Goal: Find specific page/section: Find specific page/section

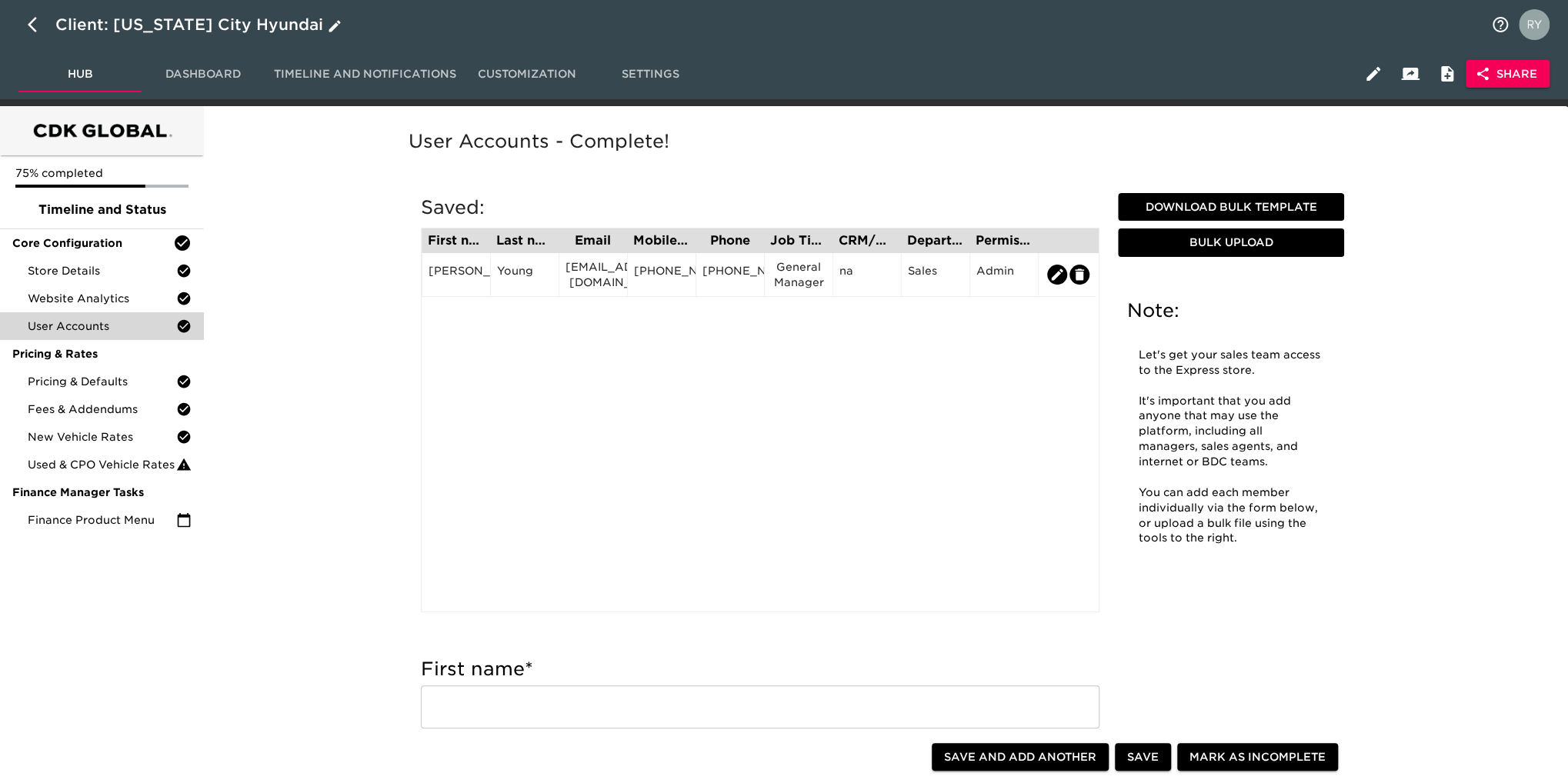
click at [30, 19] on icon "button" at bounding box center [37, 24] width 18 height 18
select select "10"
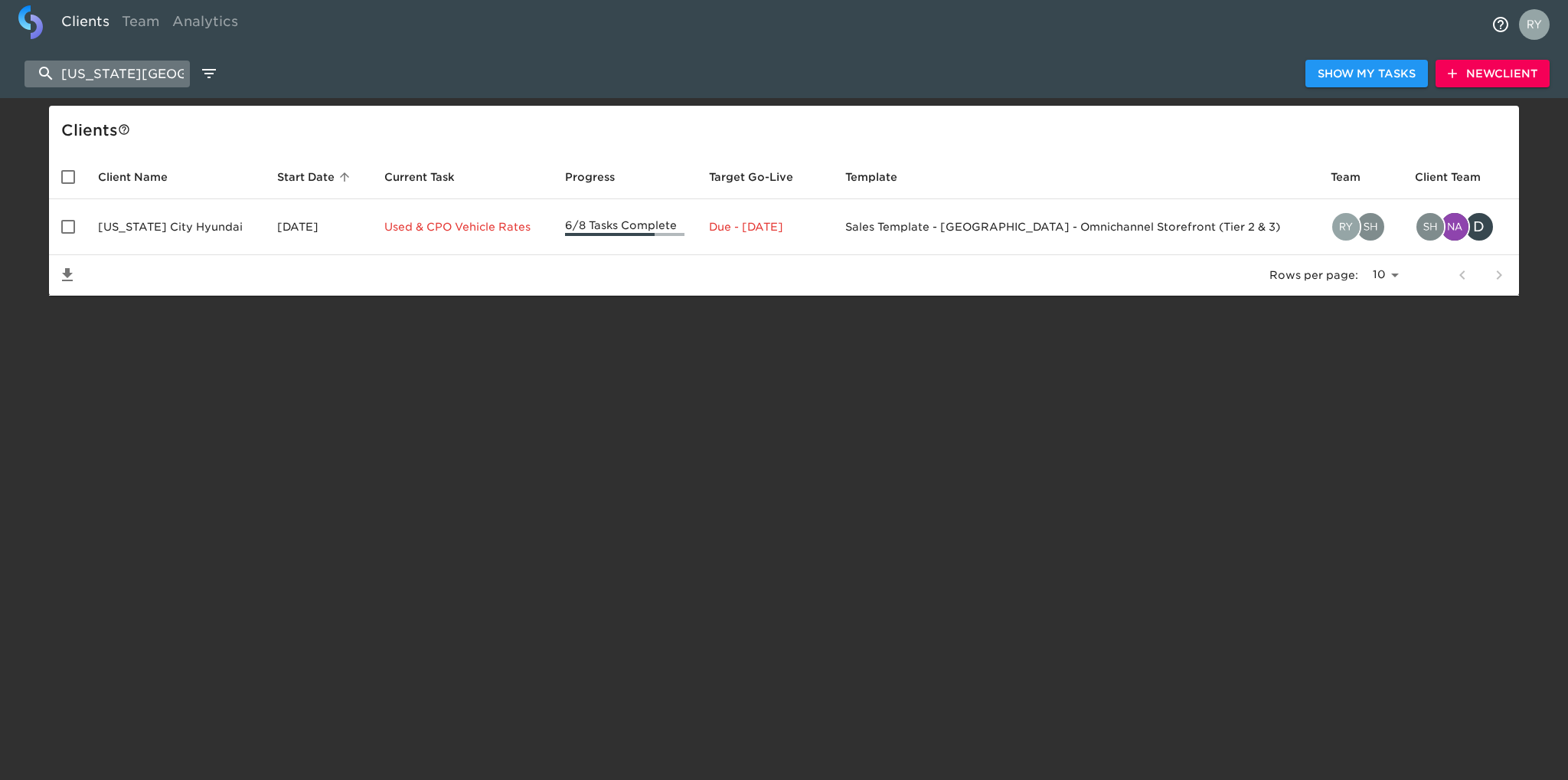
drag, startPoint x: 148, startPoint y: 70, endPoint x: 30, endPoint y: 84, distance: 118.8
click at [30, 84] on input "[US_STATE][GEOGRAPHIC_DATA]" at bounding box center [106, 74] width 165 height 27
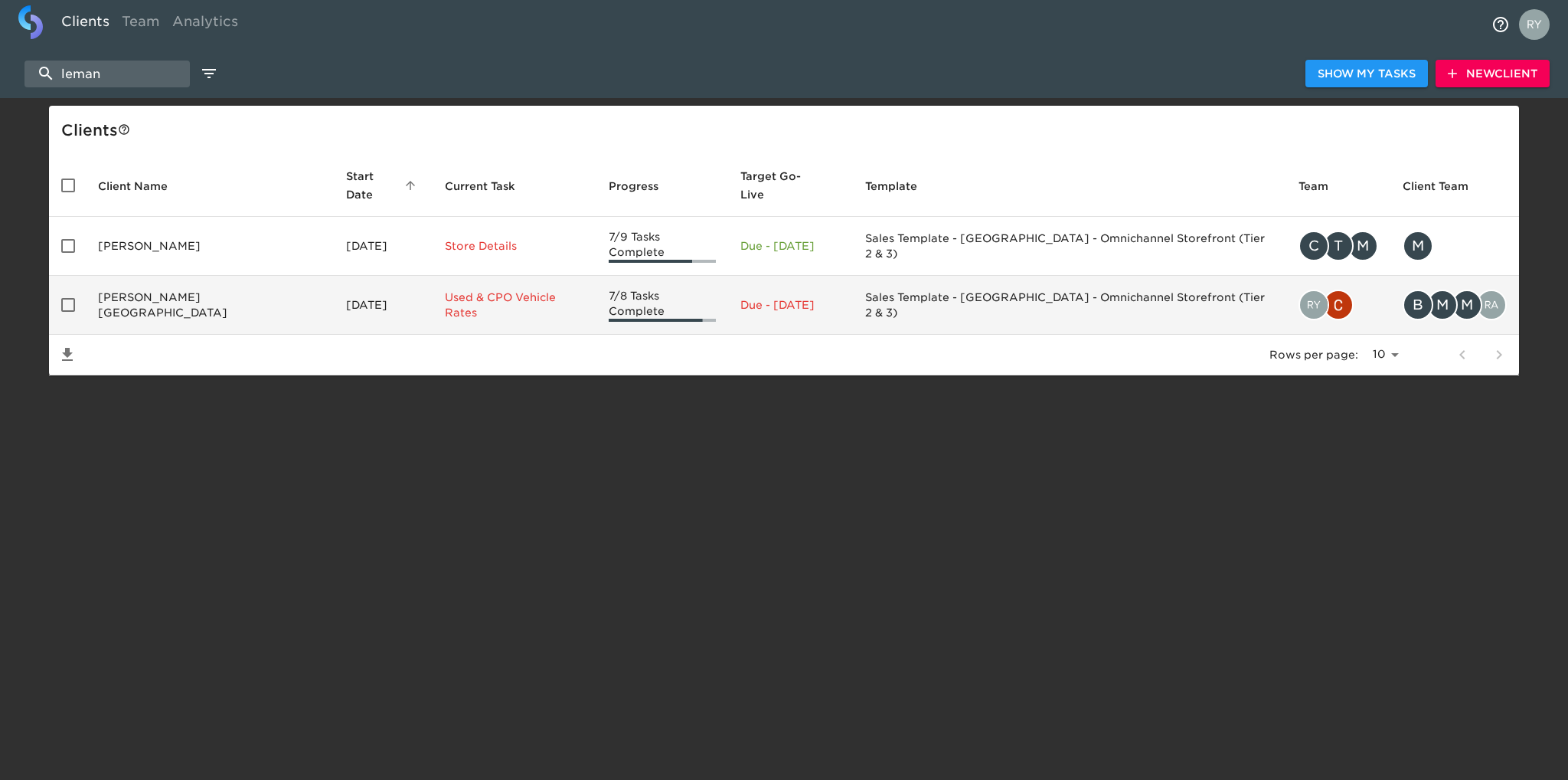
type input "leman"
click at [152, 286] on td "[PERSON_NAME][GEOGRAPHIC_DATA]" at bounding box center [209, 306] width 248 height 59
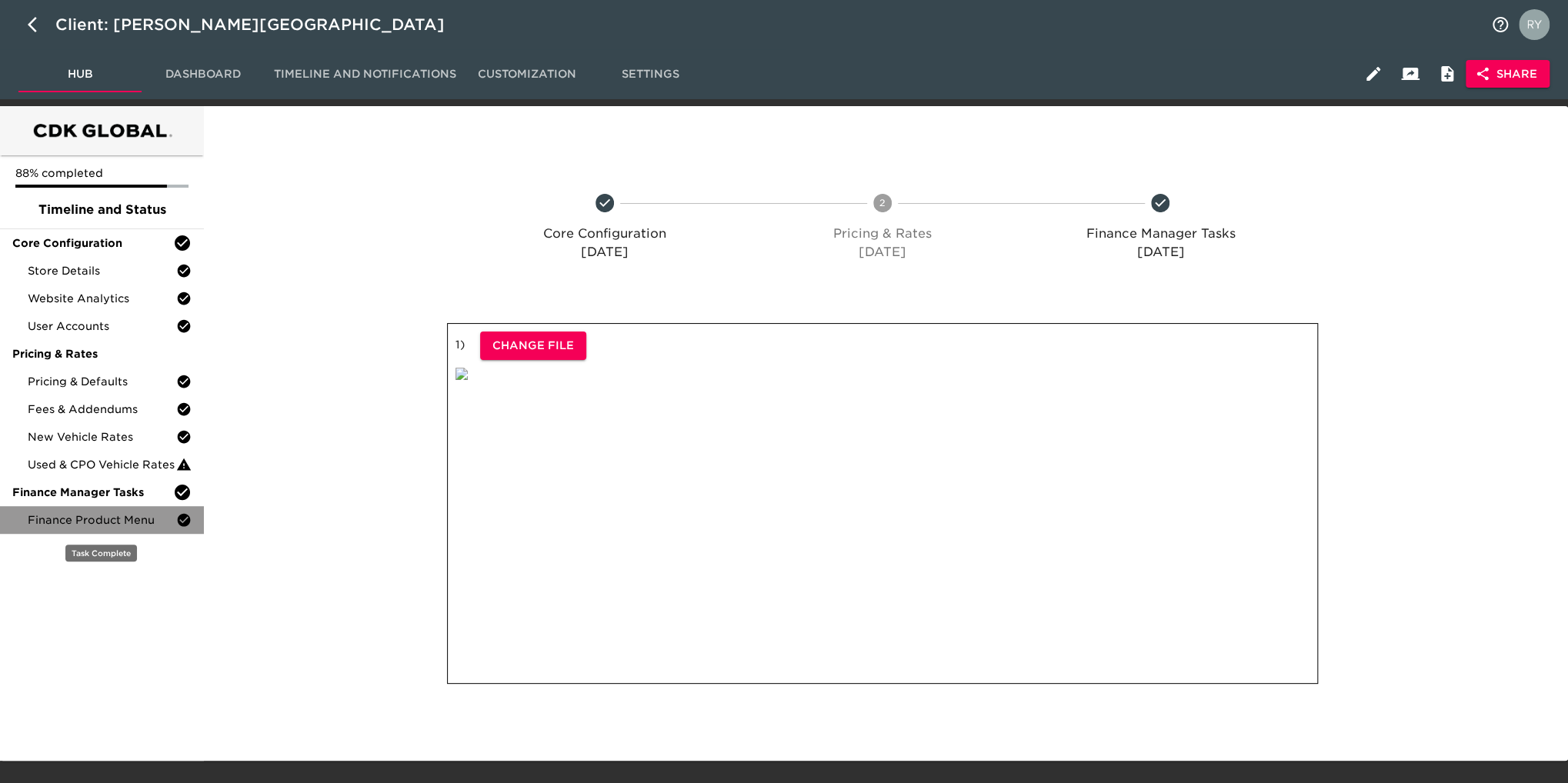
click at [136, 508] on div "Finance Product Menu" at bounding box center [102, 520] width 204 height 28
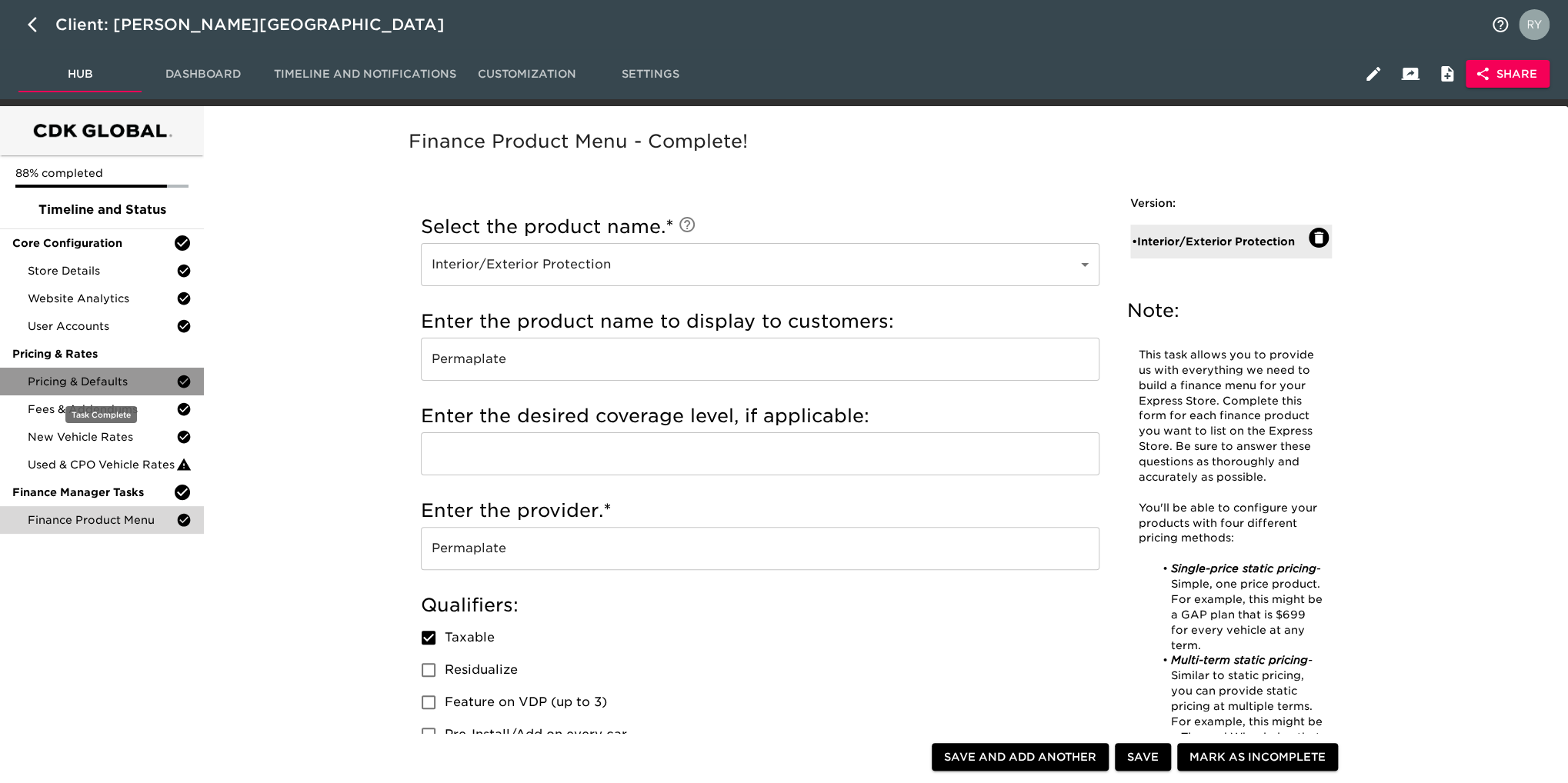
click at [90, 382] on span "Pricing & Defaults" at bounding box center [102, 382] width 149 height 16
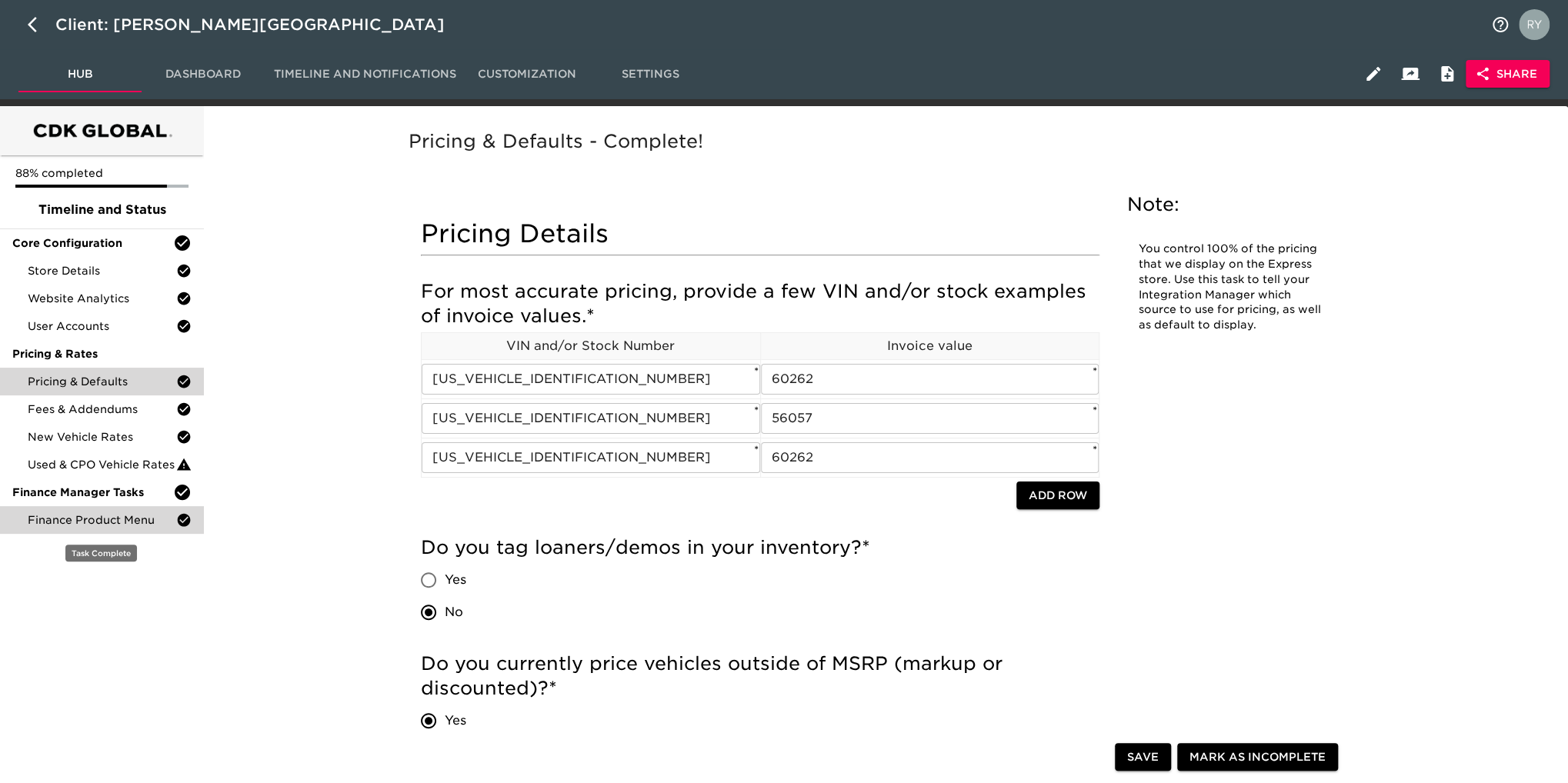
click at [129, 520] on span "Finance Product Menu" at bounding box center [102, 520] width 149 height 16
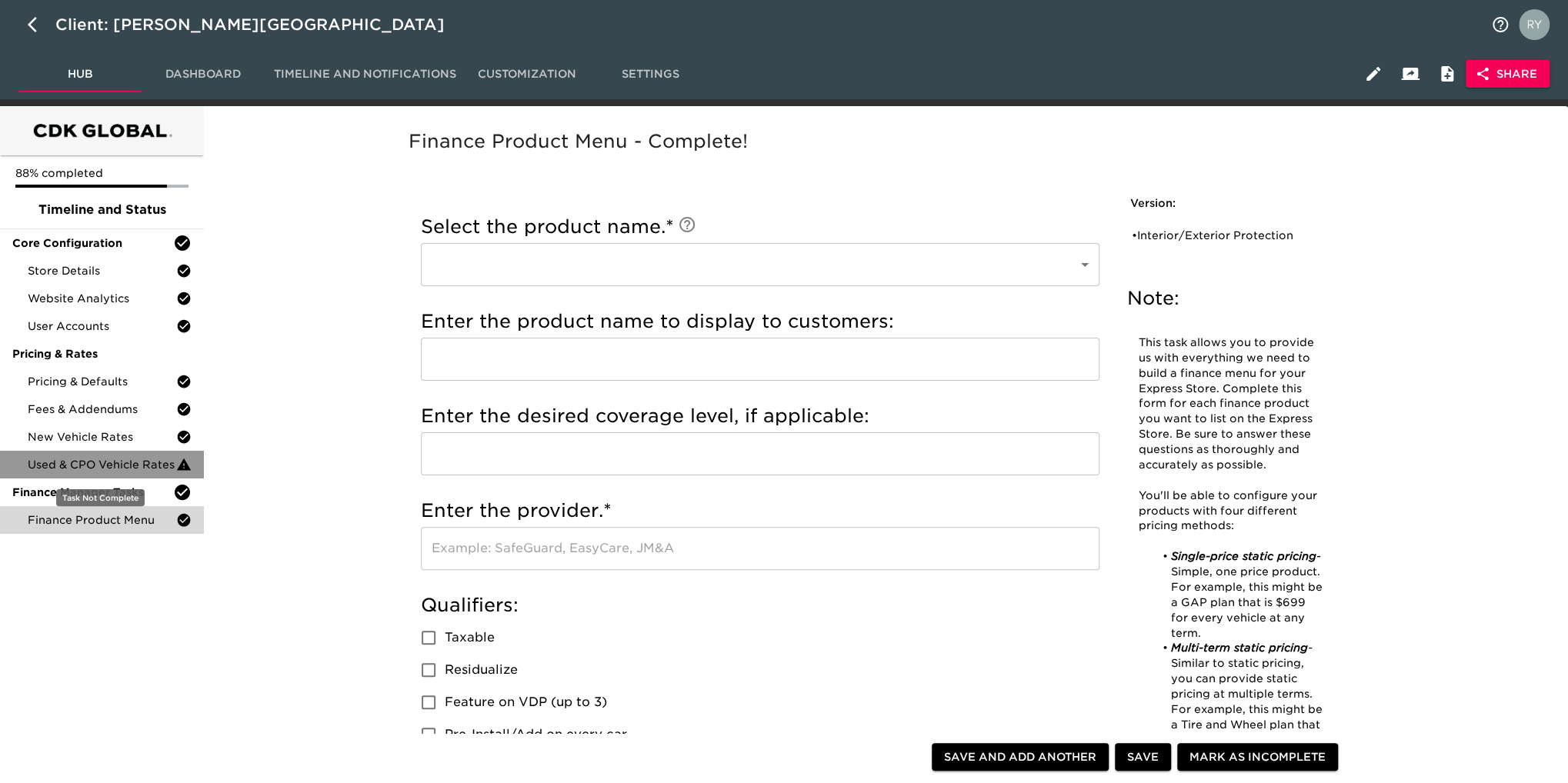
click at [78, 465] on span "Used & CPO Vehicle Rates" at bounding box center [102, 465] width 149 height 16
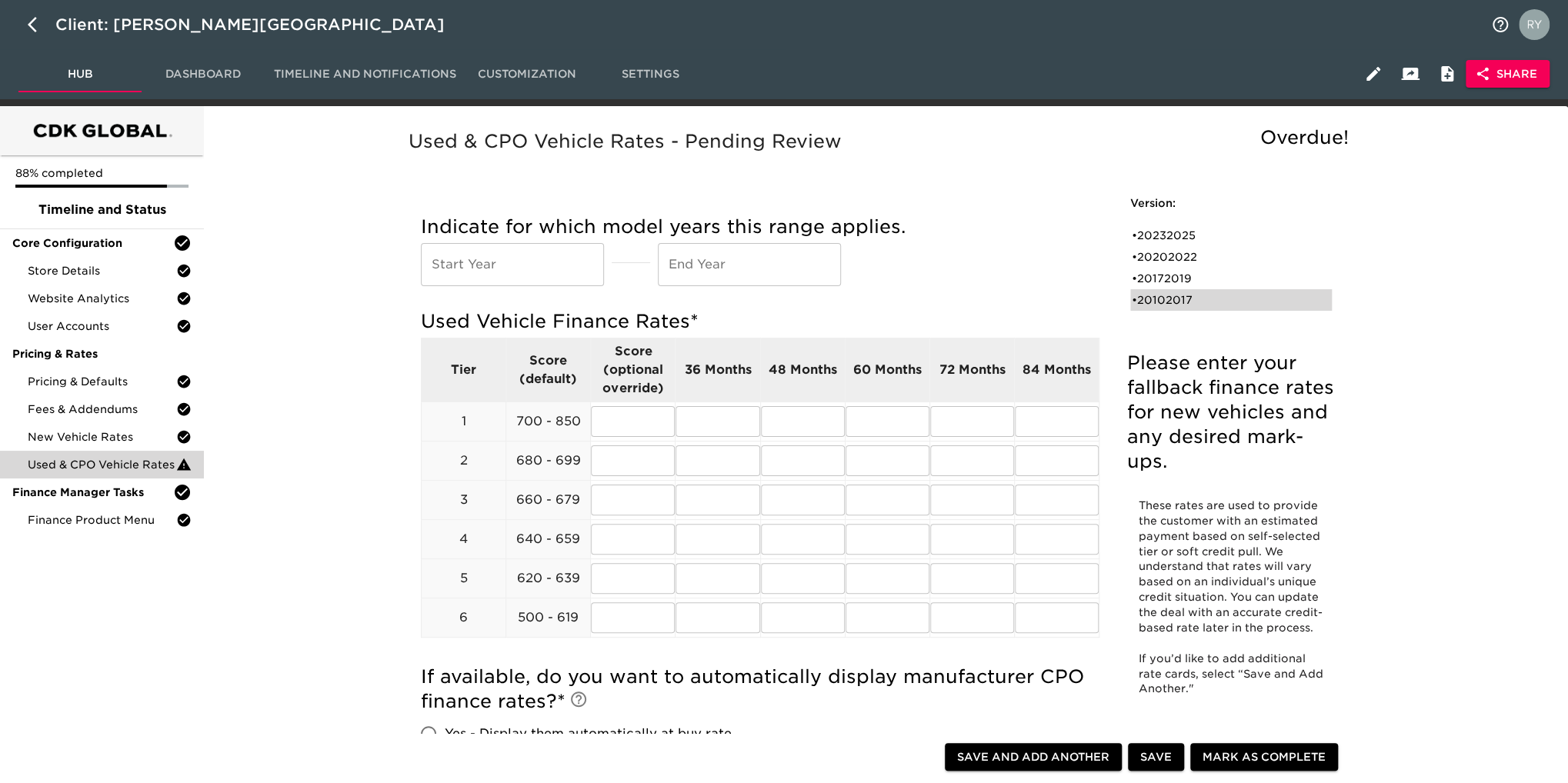
click at [1167, 302] on div "• 20102017" at bounding box center [1220, 300] width 177 height 16
type input "2010"
type input "2017"
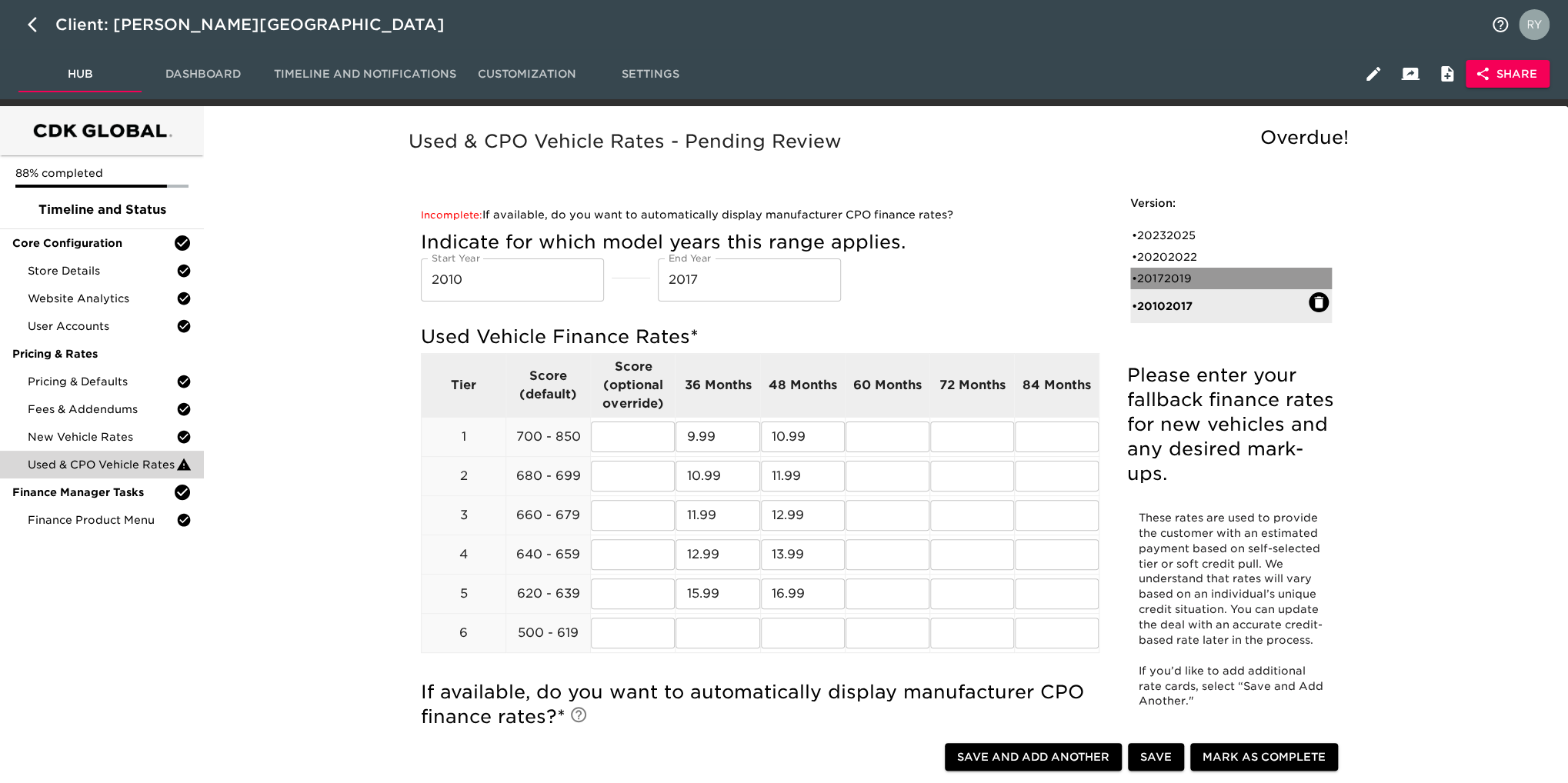
click at [1166, 284] on div "• 20172019" at bounding box center [1220, 279] width 177 height 16
type input "2017"
type input "2019"
radio input "true"
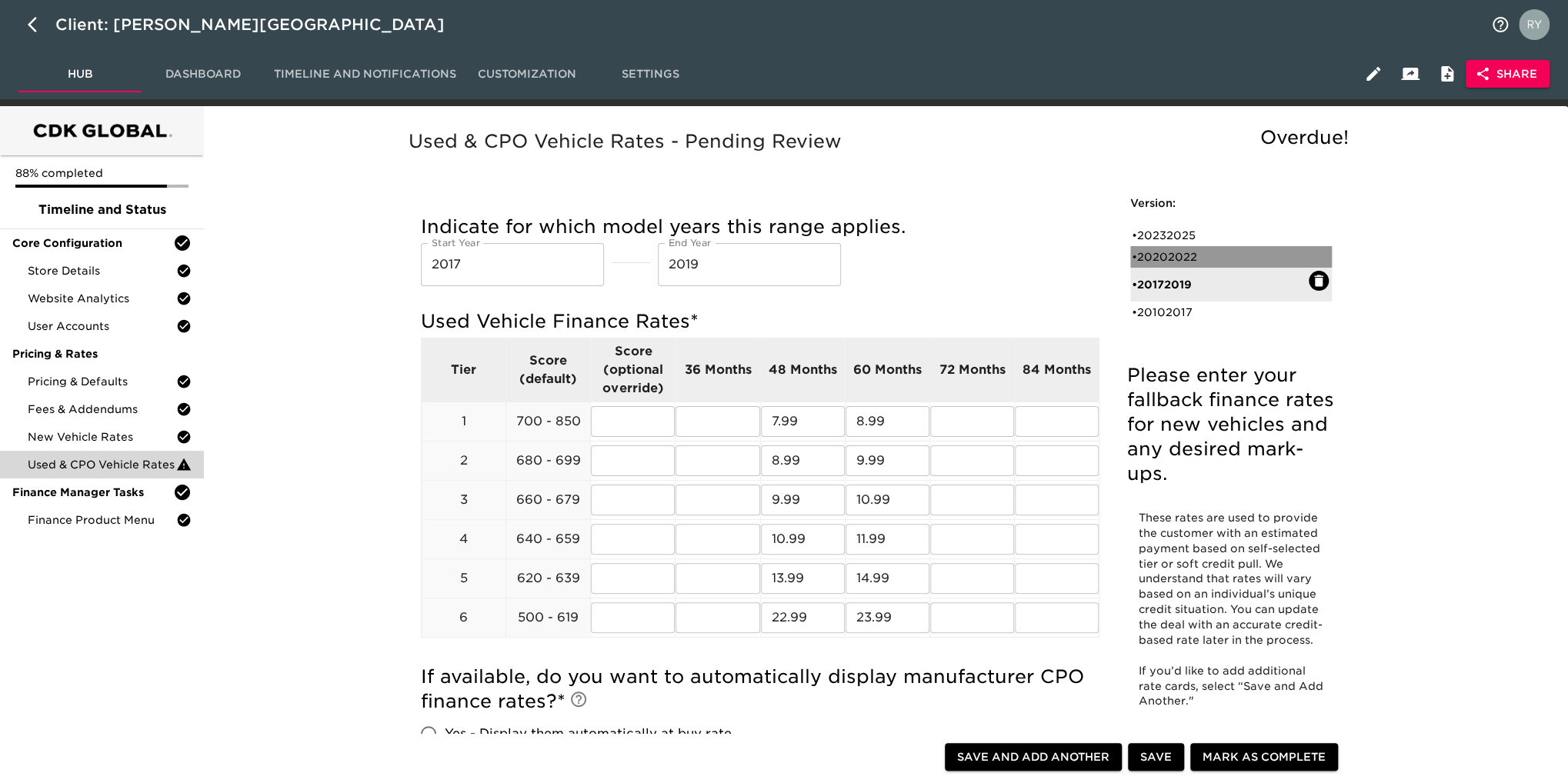
click at [1178, 262] on div "• 20202022" at bounding box center [1220, 257] width 177 height 16
type input "2020"
type input "2022"
radio input "false"
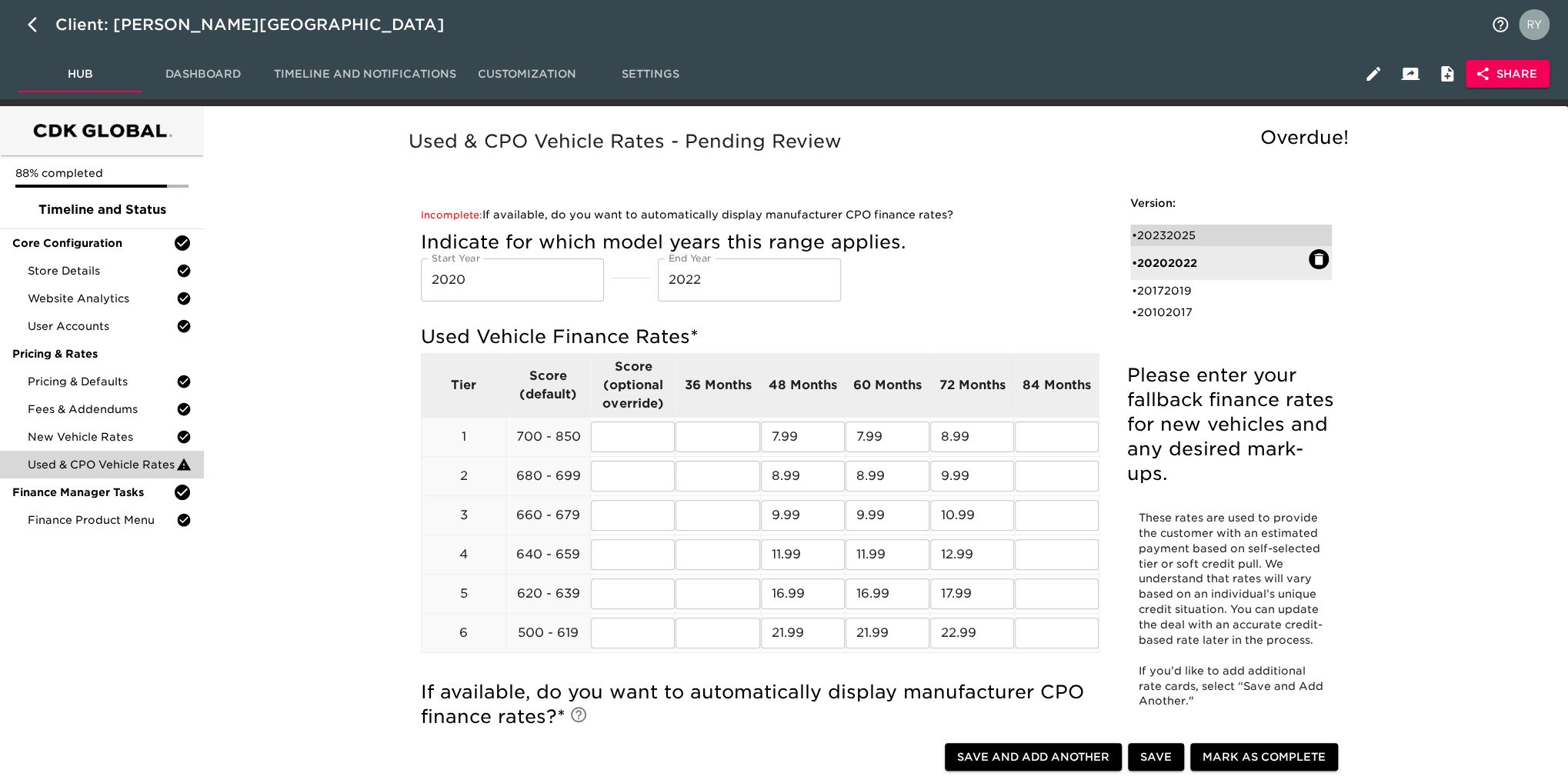
click at [1179, 237] on div "• 20232025" at bounding box center [1220, 236] width 177 height 16
type input "2023"
type input "2025"
radio input "true"
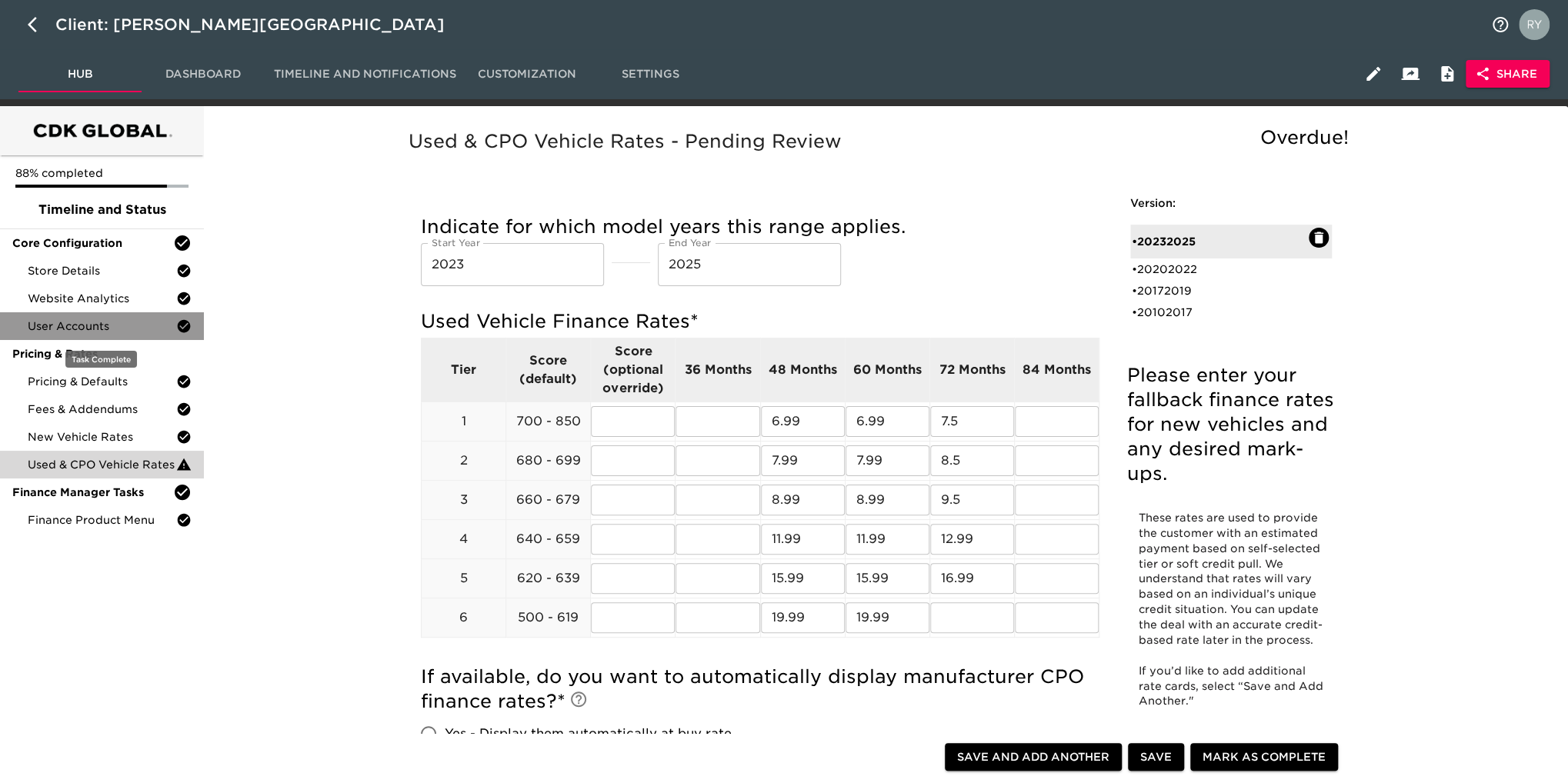
click at [101, 319] on span "User Accounts" at bounding box center [102, 326] width 149 height 16
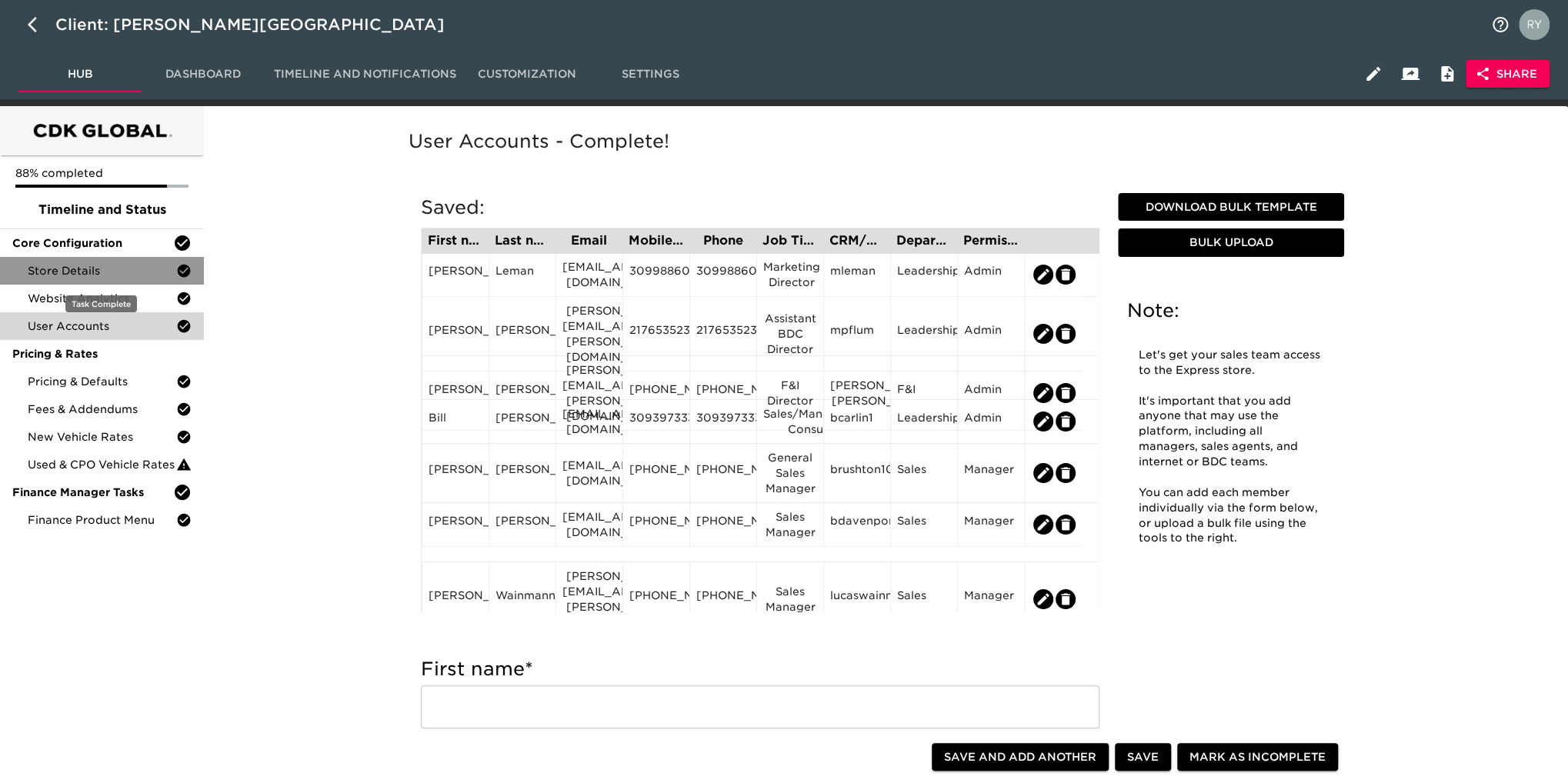
click at [69, 271] on span "Store Details" at bounding box center [102, 271] width 149 height 16
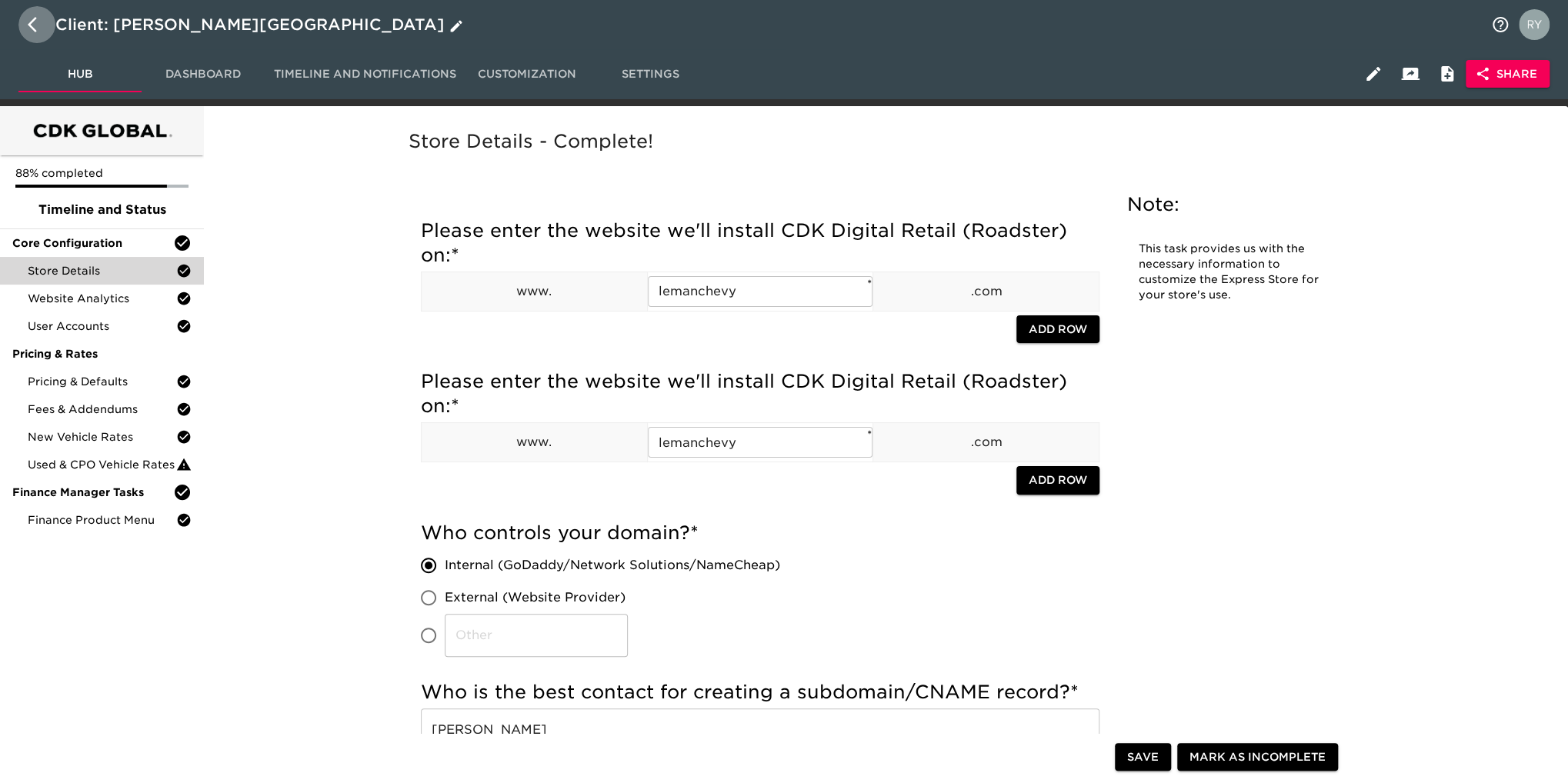
click at [28, 19] on icon "button" at bounding box center [37, 24] width 18 height 18
select select "10"
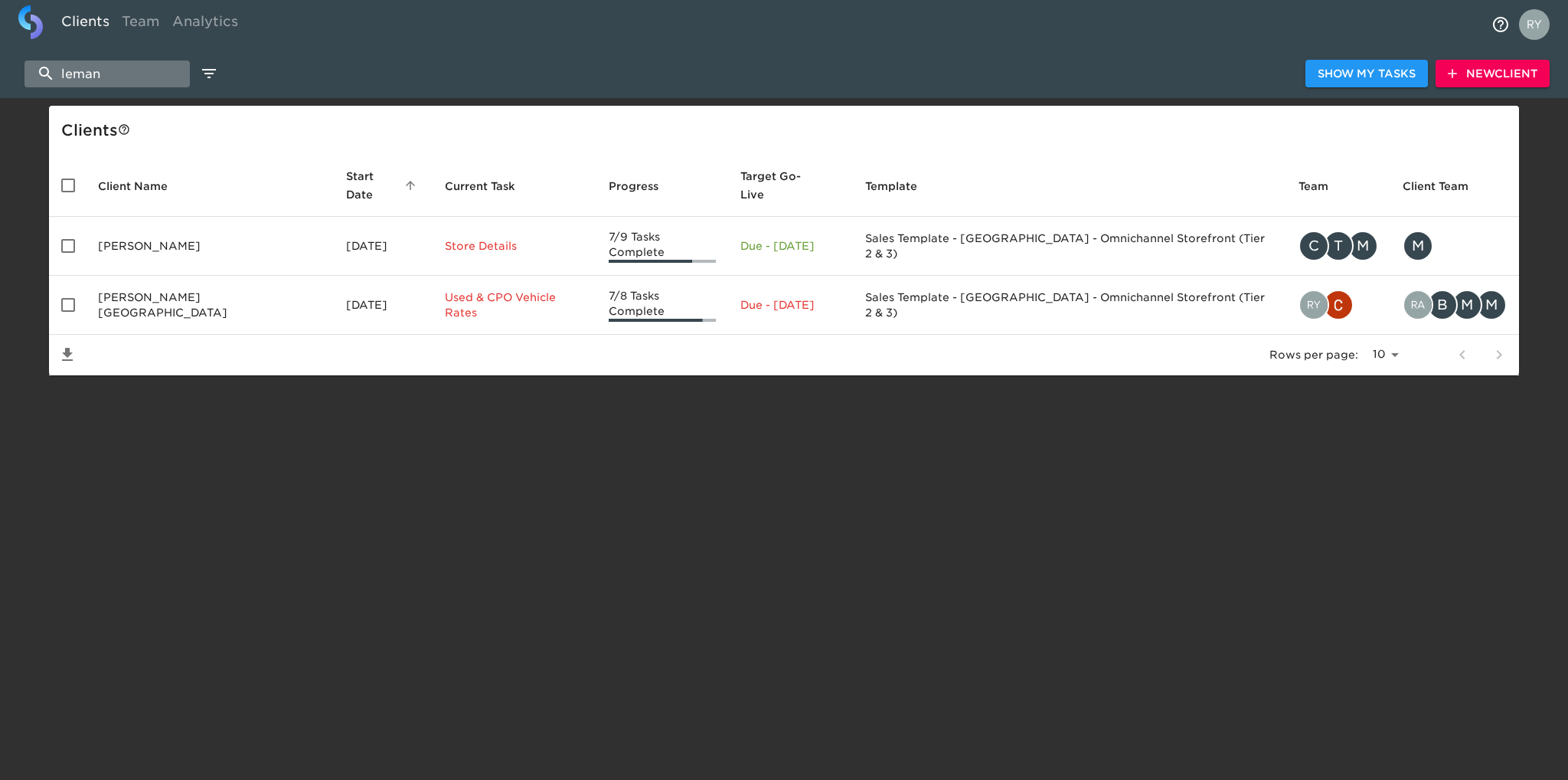
drag, startPoint x: 114, startPoint y: 71, endPoint x: 57, endPoint y: 77, distance: 57.3
click at [55, 76] on input "leman" at bounding box center [106, 74] width 165 height 27
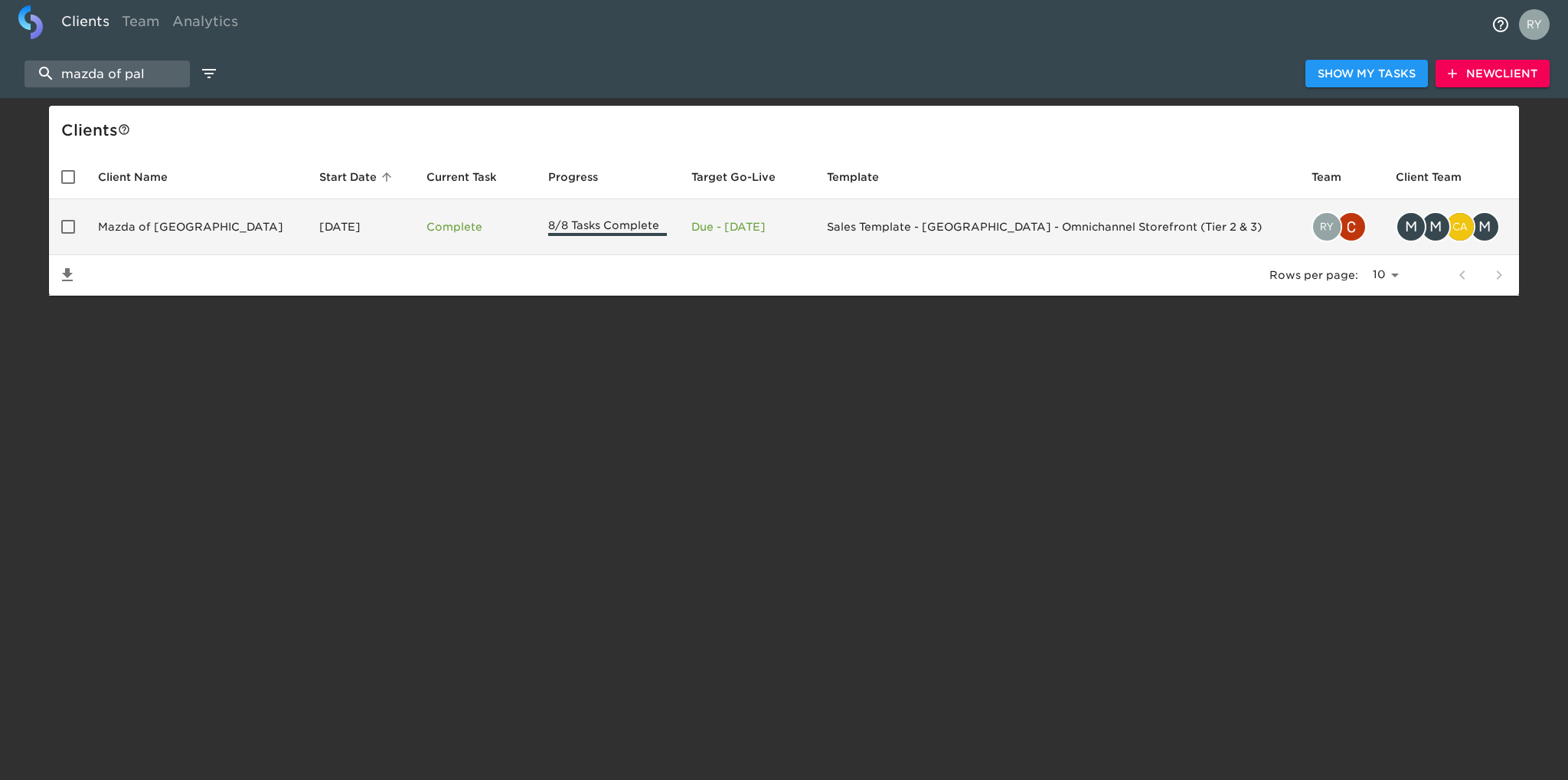
type input "mazda of pal"
click at [185, 221] on td "Mazda of [GEOGRAPHIC_DATA]" at bounding box center [196, 227] width 222 height 56
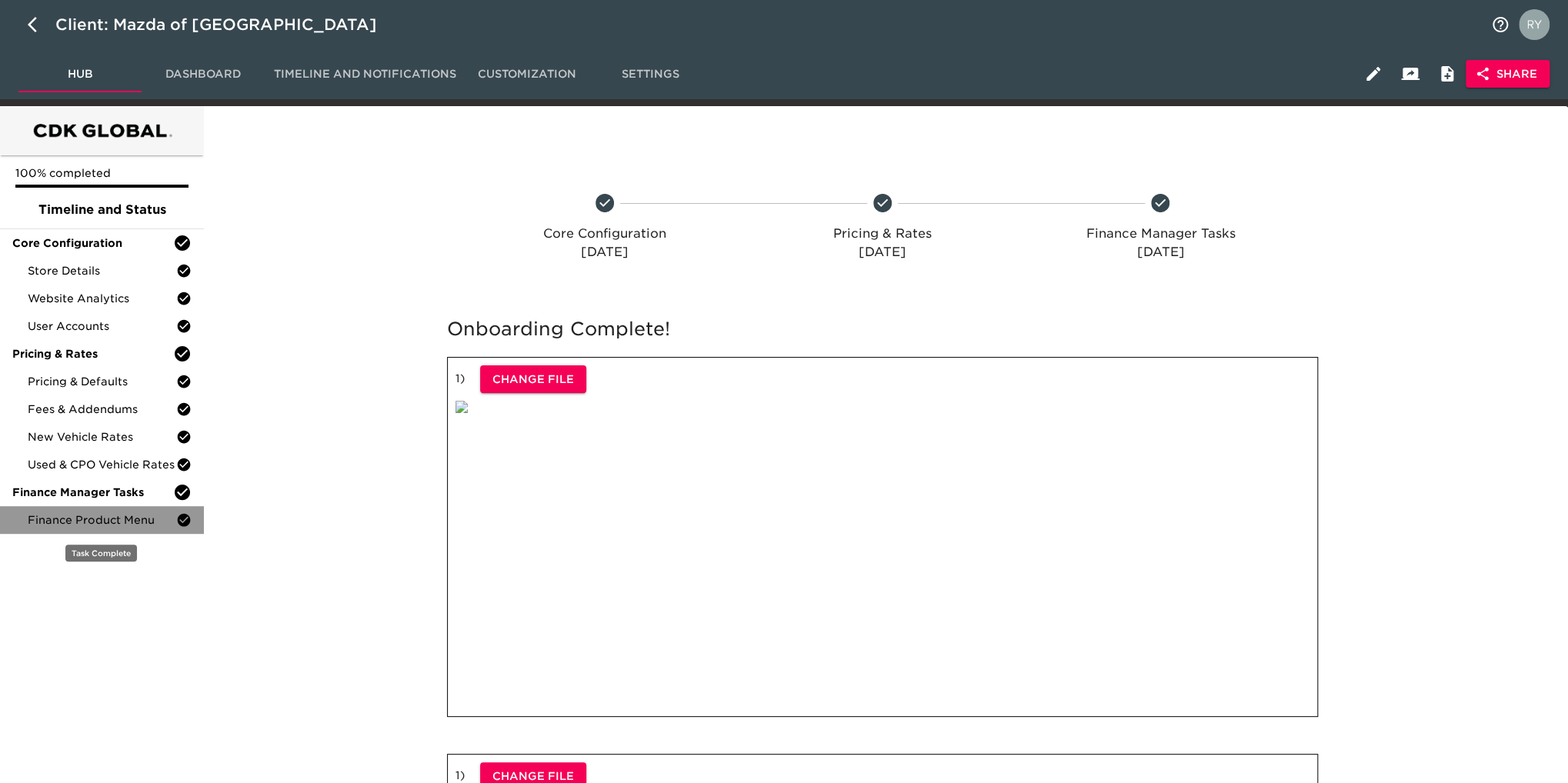
click at [117, 521] on span "Finance Product Menu" at bounding box center [102, 520] width 149 height 16
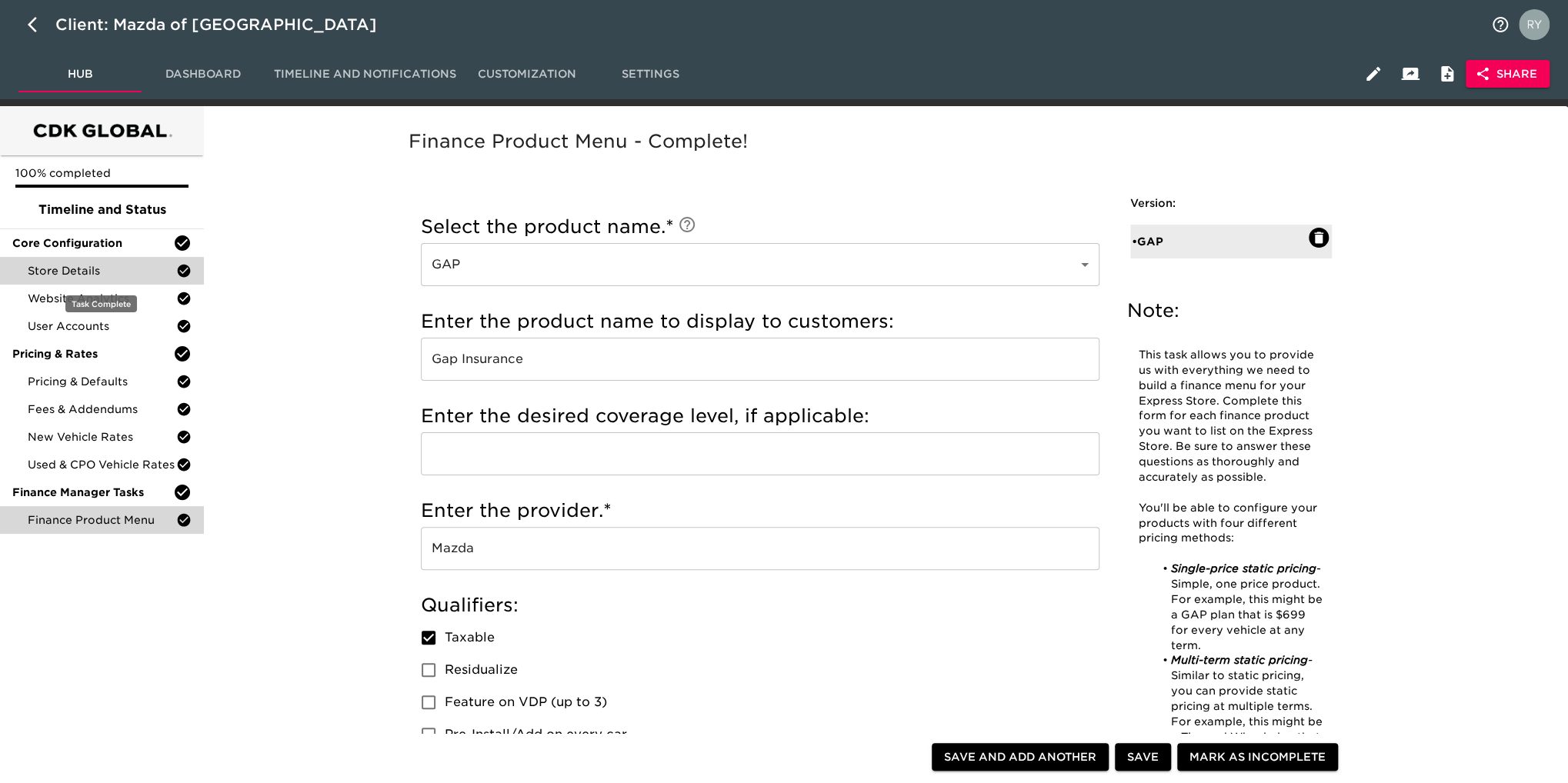
click at [76, 269] on span "Store Details" at bounding box center [102, 271] width 149 height 16
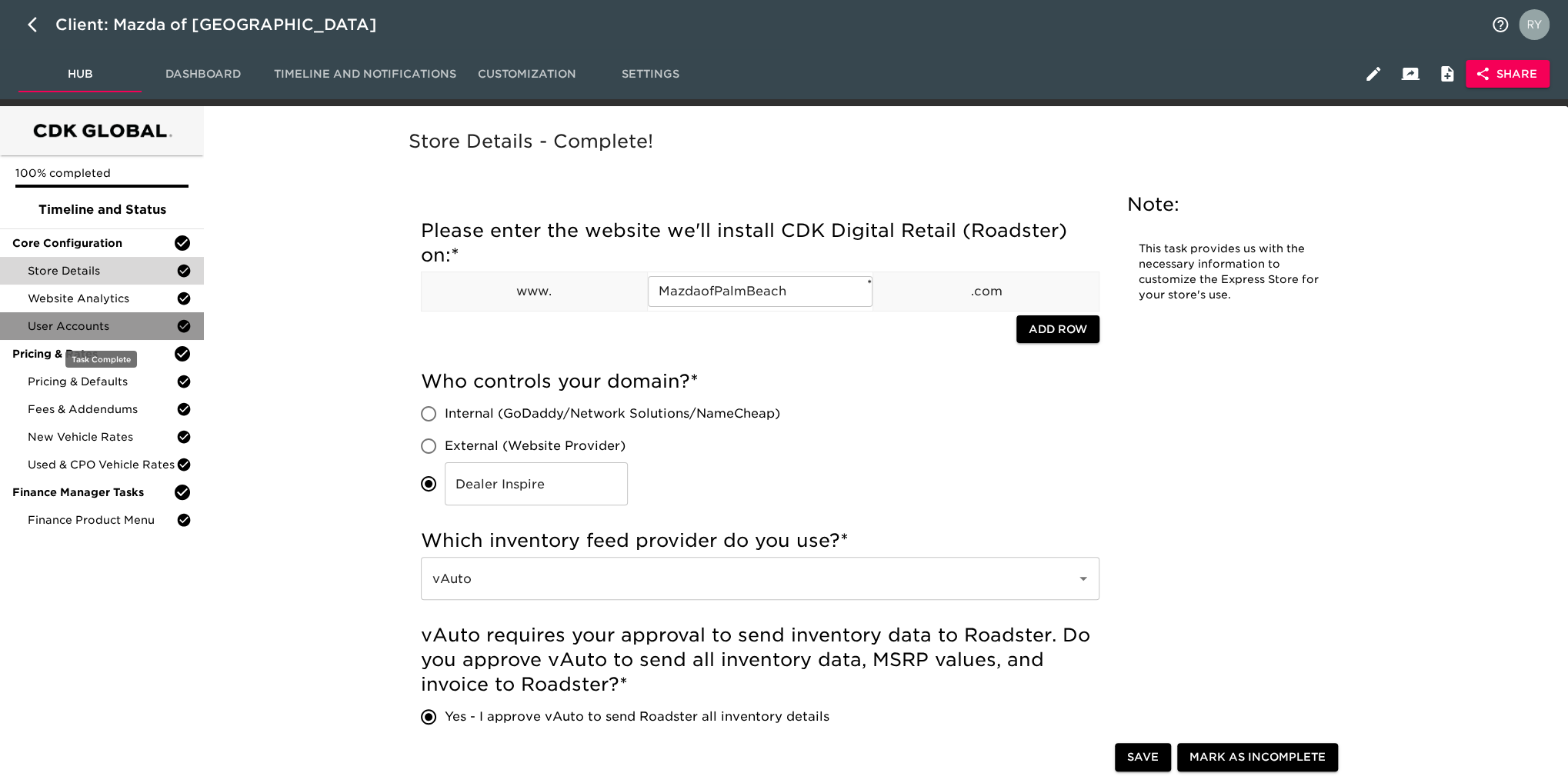
click at [110, 330] on span "User Accounts" at bounding box center [102, 326] width 149 height 16
